Goal: Communication & Community: Answer question/provide support

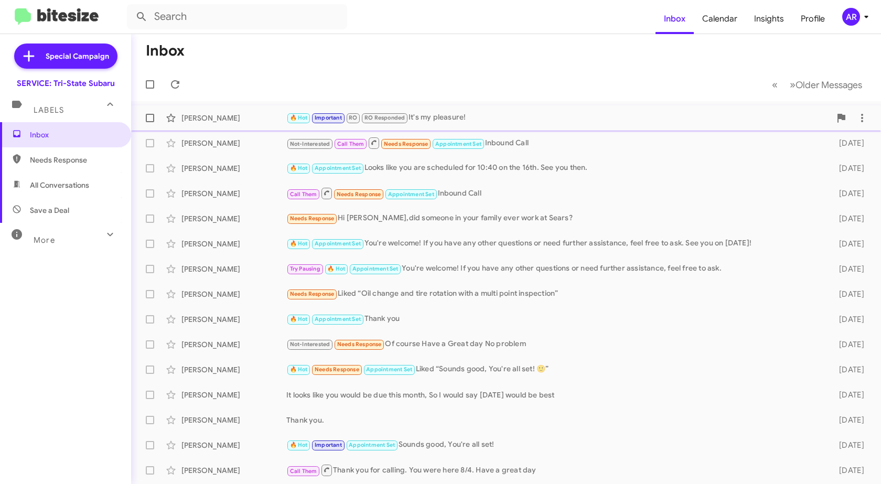
click at [230, 121] on div "[PERSON_NAME]" at bounding box center [234, 118] width 105 height 10
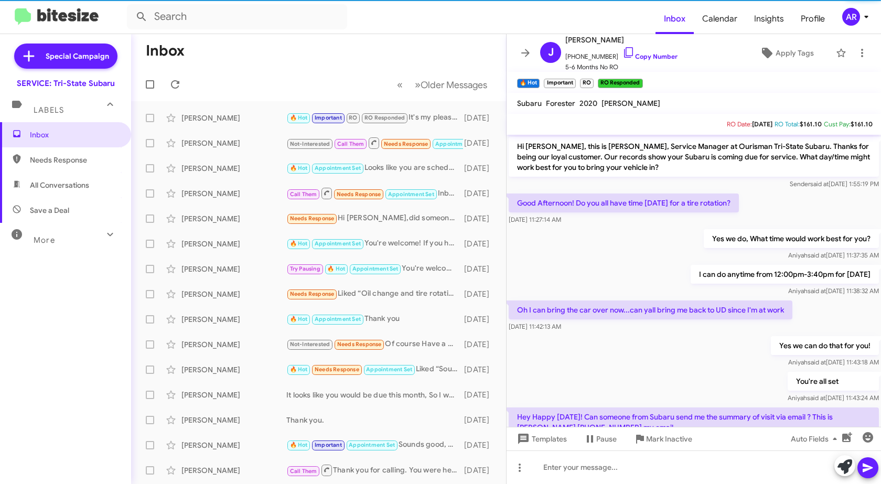
scroll to position [194, 0]
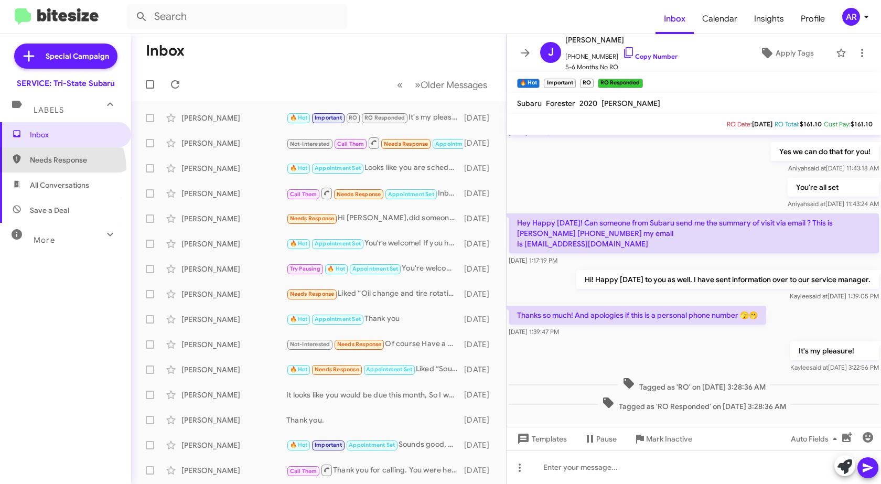
click at [60, 168] on span "Needs Response" at bounding box center [65, 159] width 131 height 25
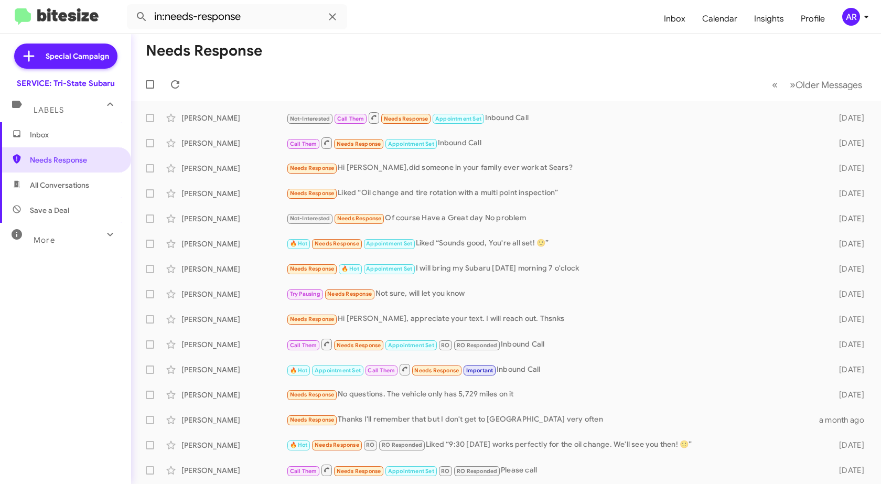
click at [71, 187] on span "All Conversations" at bounding box center [59, 185] width 59 height 10
type input "in:all-conversations"
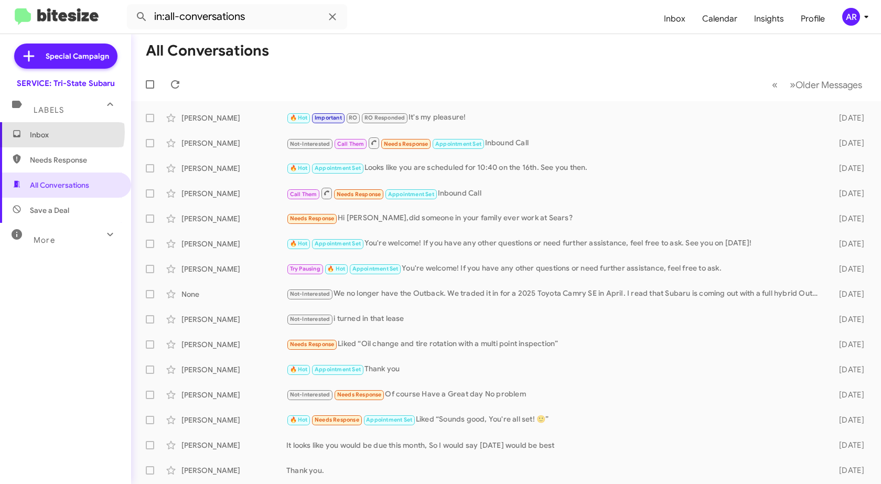
click at [58, 132] on span "Inbox" at bounding box center [74, 135] width 89 height 10
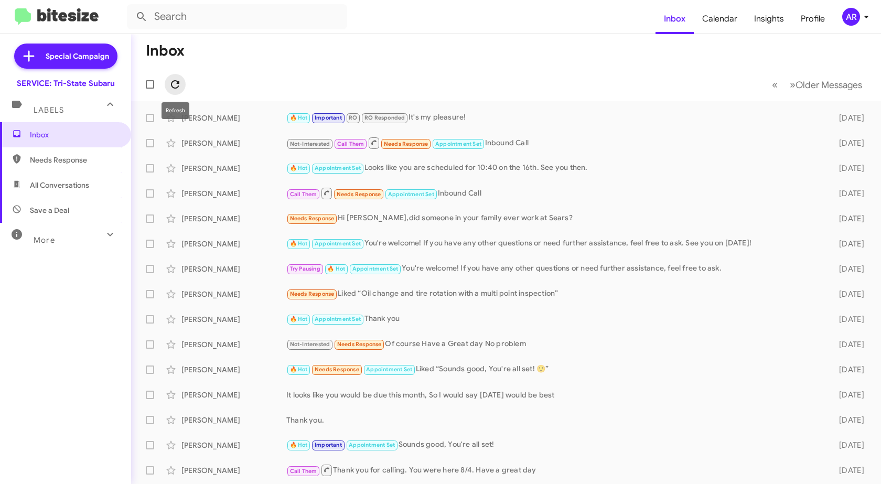
click at [171, 87] on icon at bounding box center [175, 84] width 13 height 13
click at [172, 87] on icon at bounding box center [175, 84] width 8 height 8
click at [73, 156] on span "Needs Response" at bounding box center [74, 160] width 89 height 10
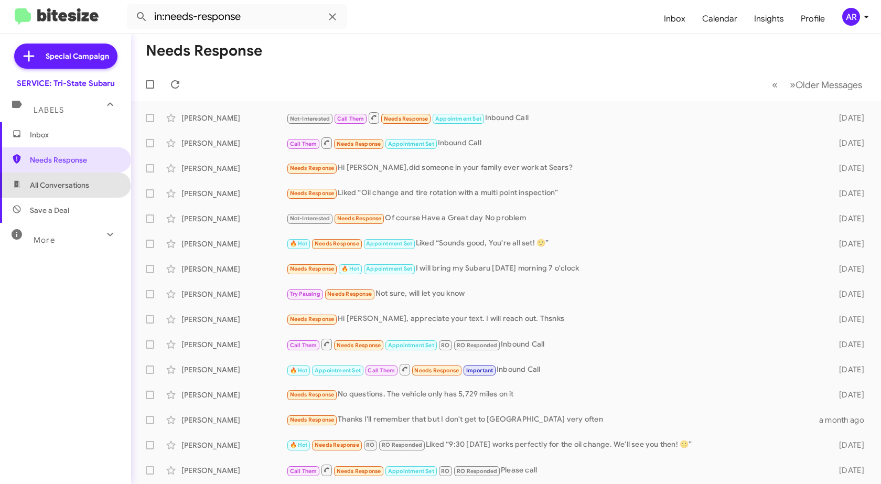
click at [64, 193] on span "All Conversations" at bounding box center [65, 185] width 131 height 25
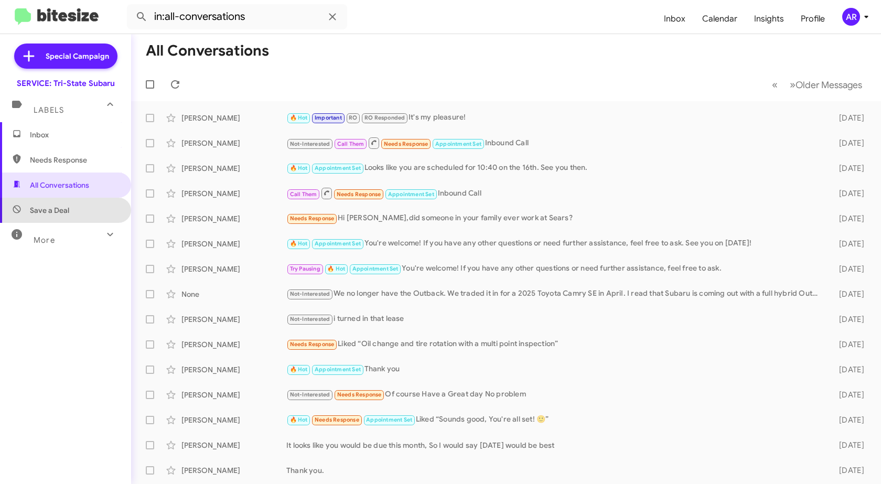
click at [76, 209] on span "Save a Deal" at bounding box center [65, 210] width 131 height 25
type input "in:not-interested"
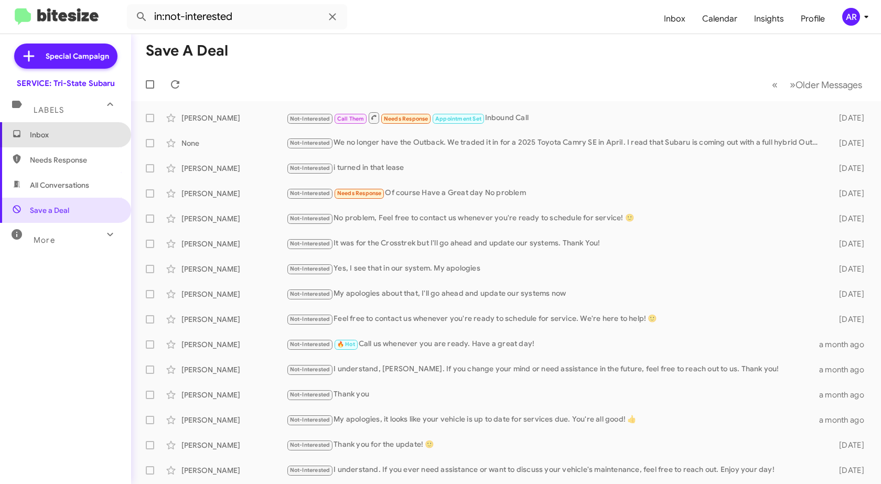
click at [78, 133] on span "Inbox" at bounding box center [74, 135] width 89 height 10
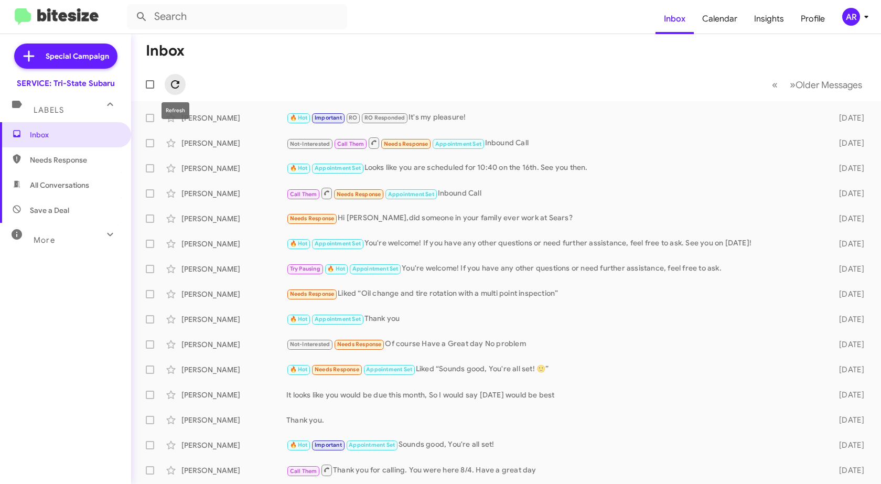
click at [179, 82] on icon at bounding box center [175, 84] width 8 height 8
